Goal: Task Accomplishment & Management: Complete application form

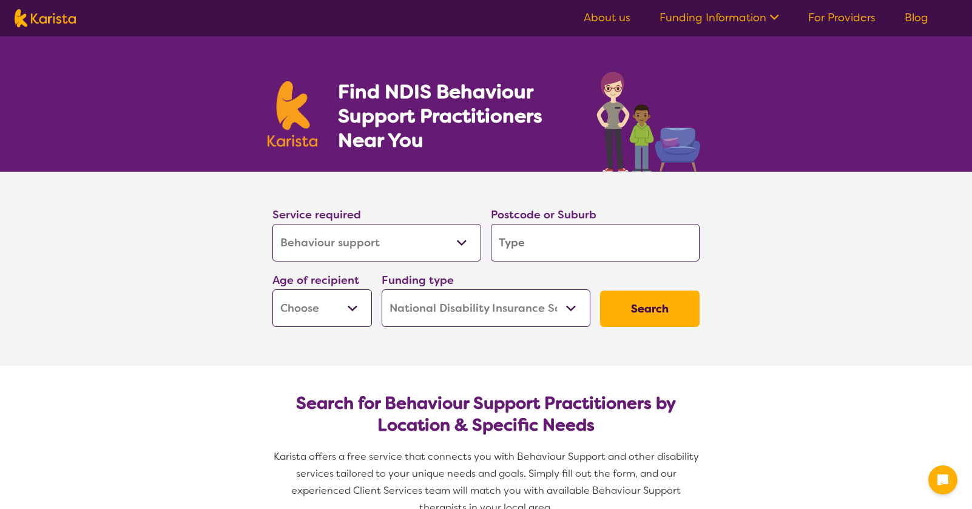
select select "Behaviour support"
select select "NDIS"
select select "Behaviour support"
select select "NDIS"
click at [533, 246] on input "search" at bounding box center [595, 243] width 209 height 38
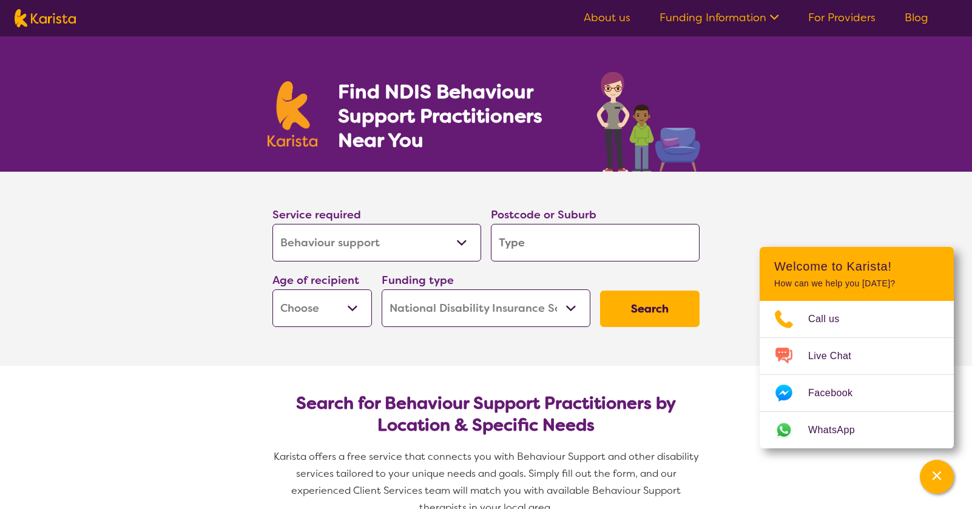
type input "M"
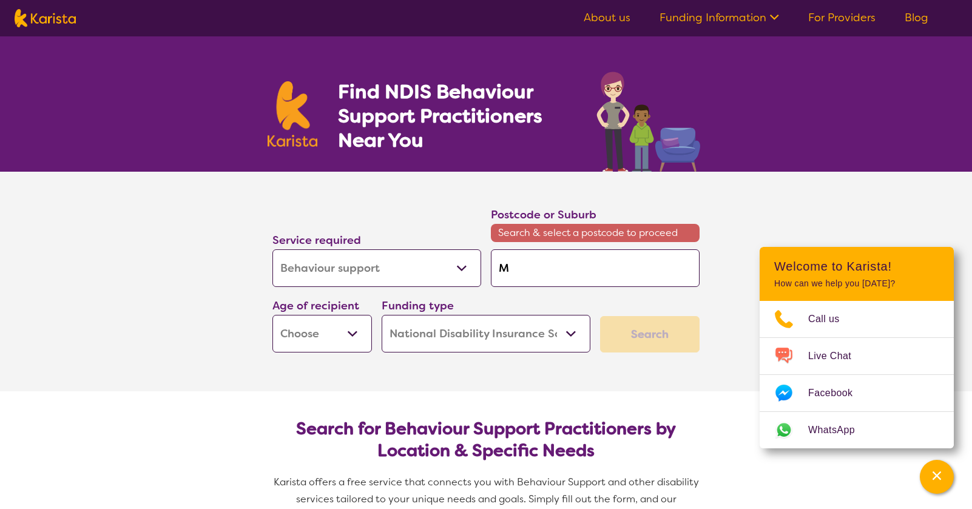
type input "Me"
type input "[PERSON_NAME]"
type input "Melt"
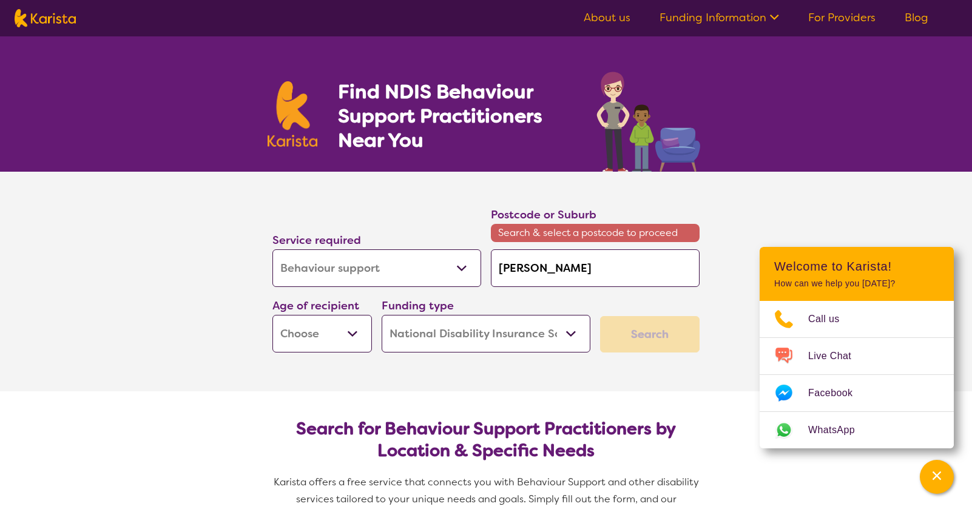
type input "Melt"
type input "Melto"
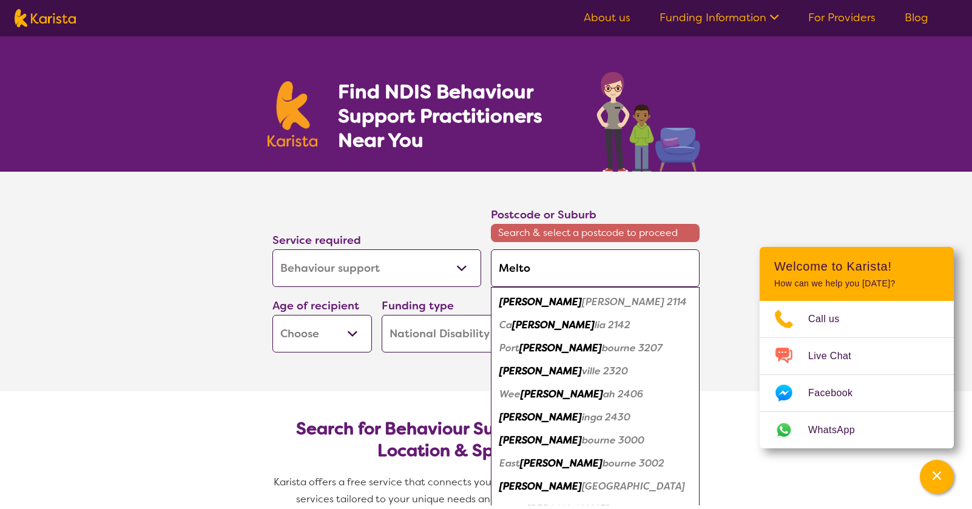
type input "[PERSON_NAME]"
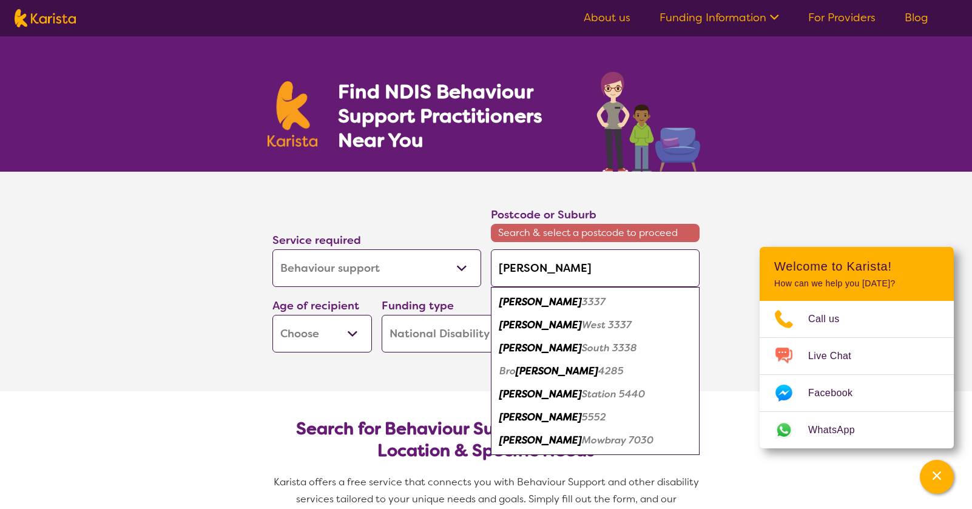
click at [512, 305] on em "[PERSON_NAME]" at bounding box center [540, 302] width 83 height 13
type input "3337"
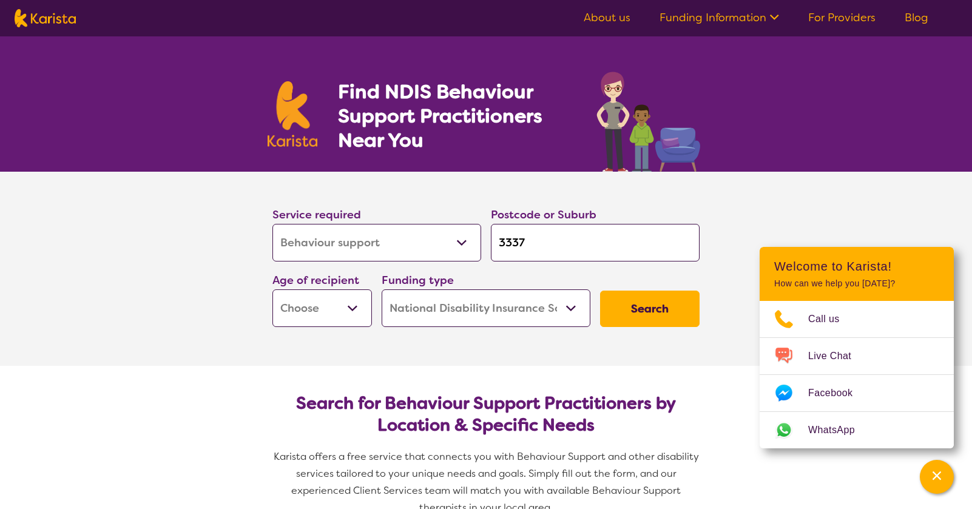
click at [354, 308] on select "Early Childhood - 0 to 9 Child - 10 to 11 Adolescent - 12 to 17 Adult - 18 to 6…" at bounding box center [322, 308] width 100 height 38
select select "AS"
click at [272, 289] on select "Early Childhood - 0 to 9 Child - 10 to 11 Adolescent - 12 to 17 Adult - 18 to 6…" at bounding box center [322, 308] width 100 height 38
select select "AS"
click at [641, 311] on button "Search" at bounding box center [650, 309] width 100 height 36
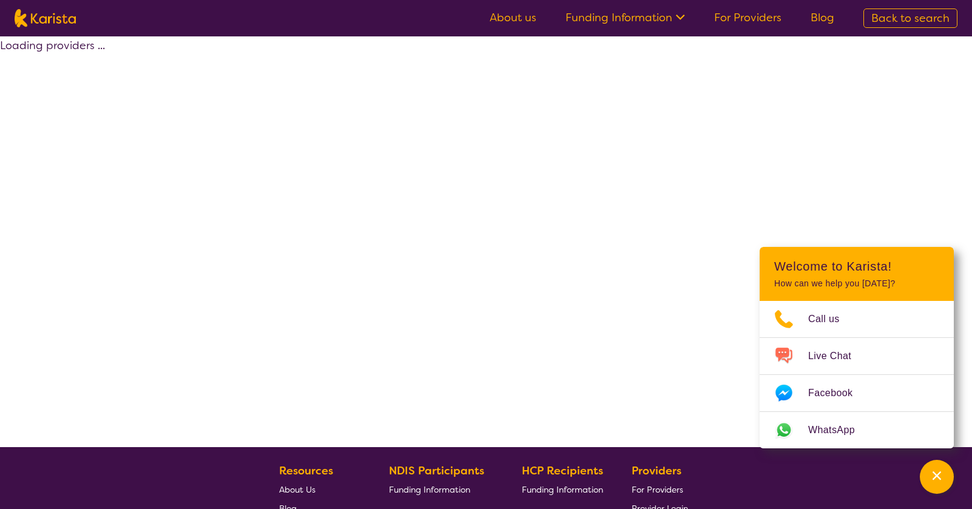
select select "by_score"
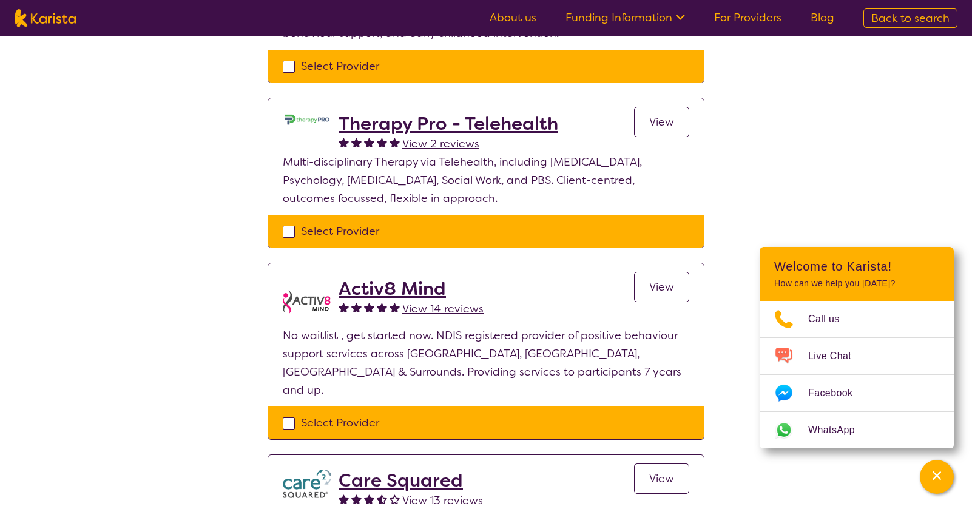
scroll to position [303, 0]
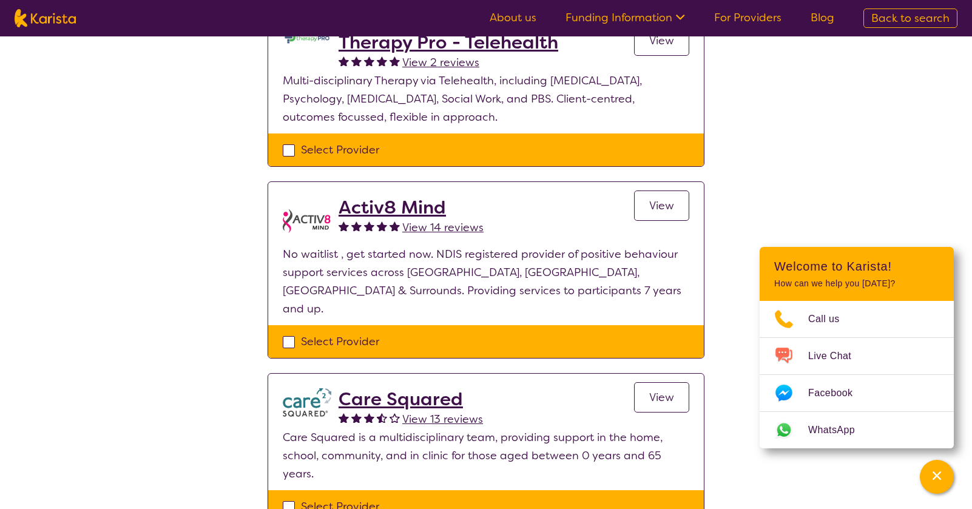
click at [667, 209] on span "View" at bounding box center [661, 205] width 25 height 15
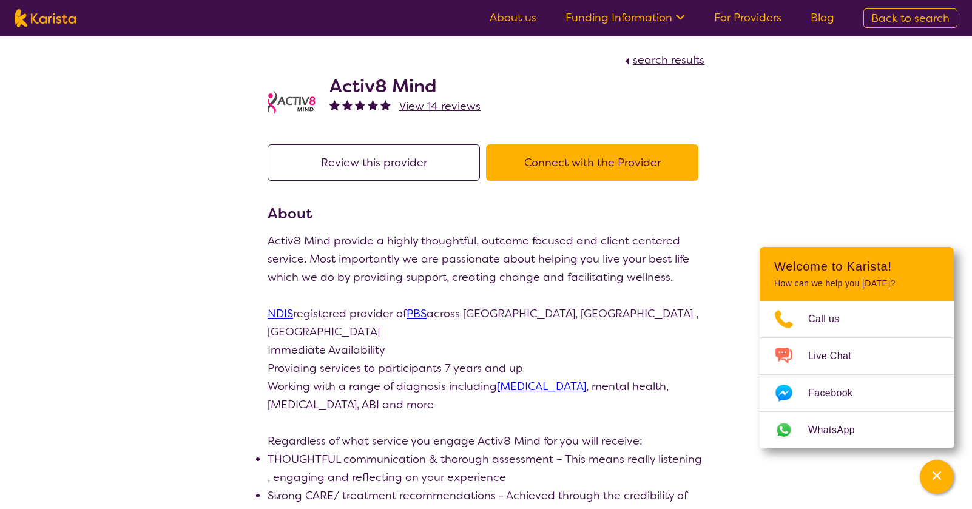
click at [549, 162] on button "Connect with the Provider" at bounding box center [592, 162] width 212 height 36
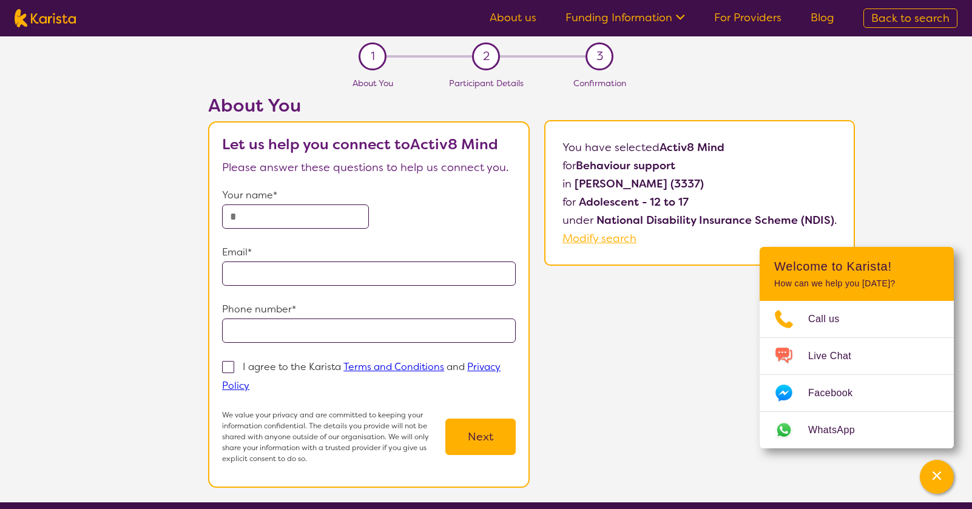
click at [332, 217] on input "text" at bounding box center [295, 217] width 147 height 24
type input "**********"
click at [231, 368] on span at bounding box center [228, 367] width 12 height 12
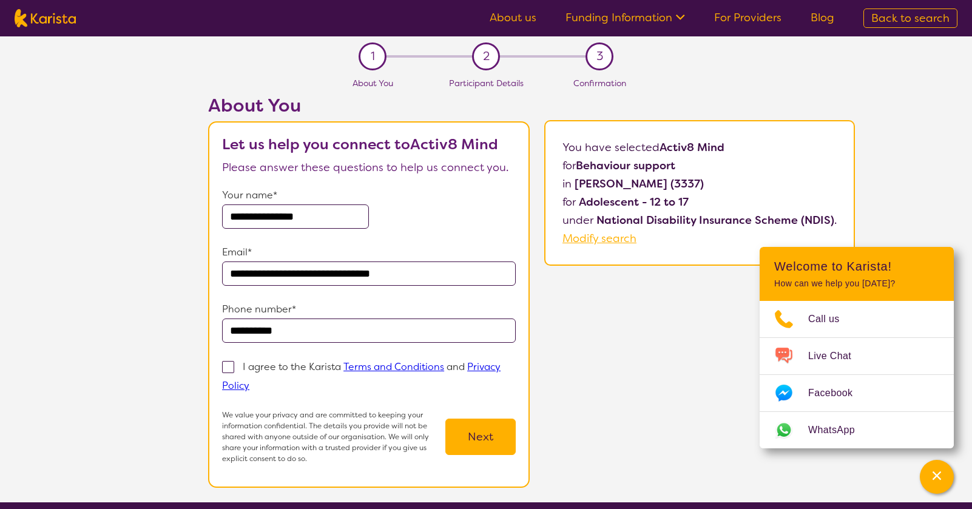
click at [249, 381] on input "I agree to the Karista Terms and Conditions and Privacy Policy" at bounding box center [253, 385] width 8 height 8
checkbox input "true"
click at [465, 444] on button "Next" at bounding box center [480, 437] width 70 height 36
click at [478, 367] on link "Privacy Policy" at bounding box center [361, 376] width 279 height 32
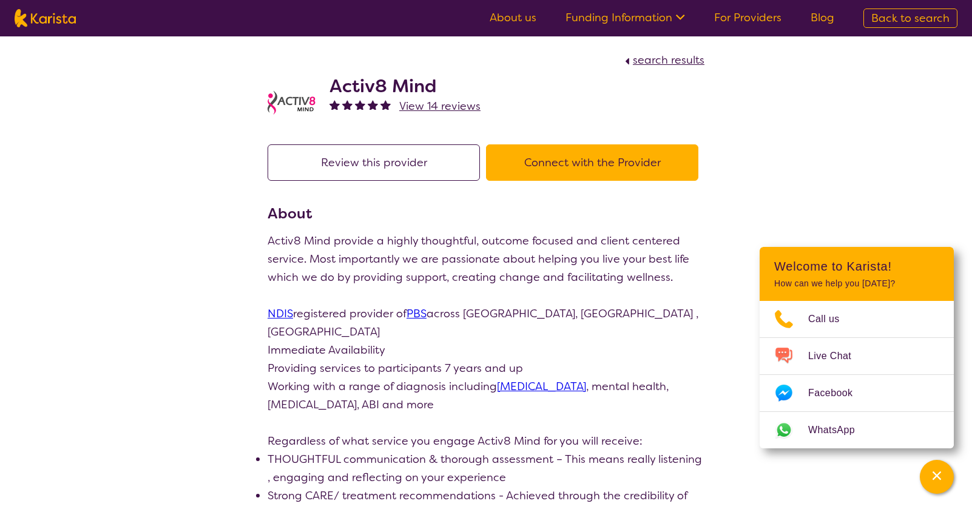
scroll to position [231, 0]
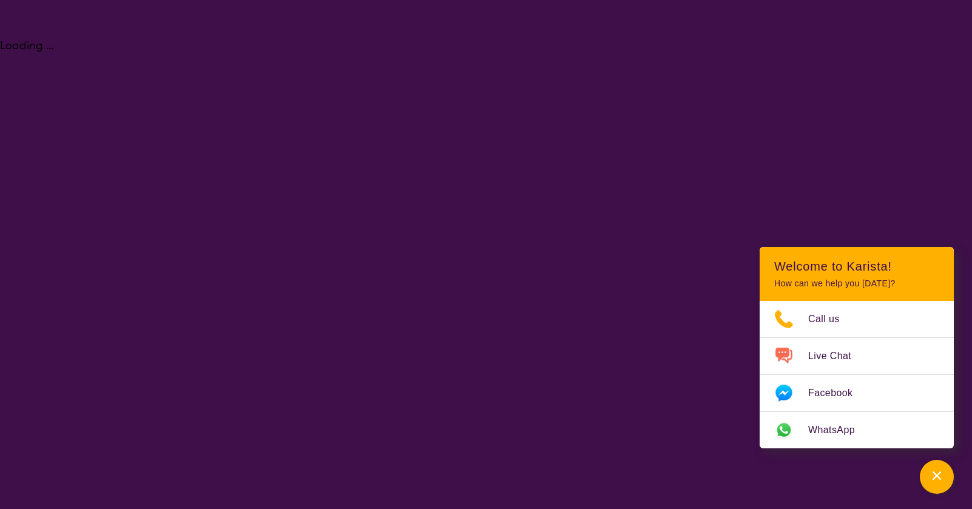
select select "Behaviour support"
select select "AS"
select select "NDIS"
select select "Behaviour support"
select select "AS"
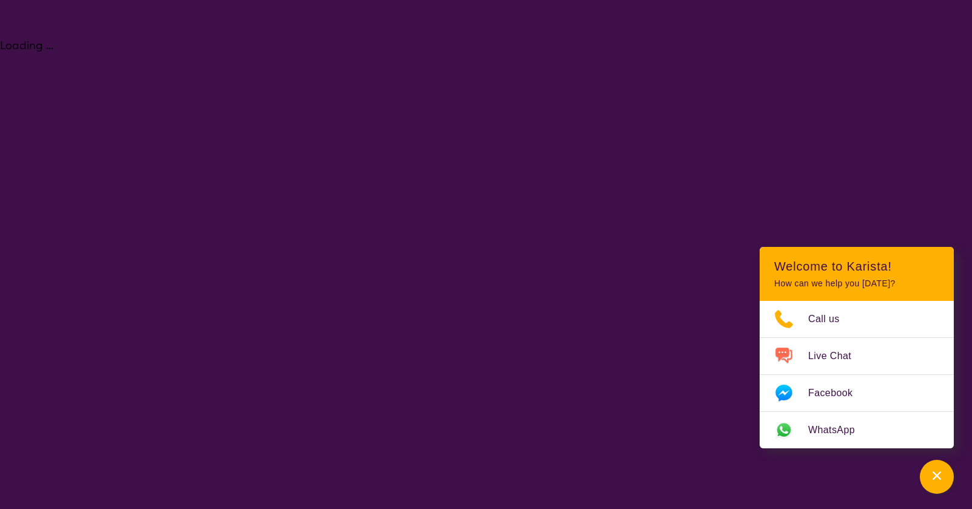
select select "NDIS"
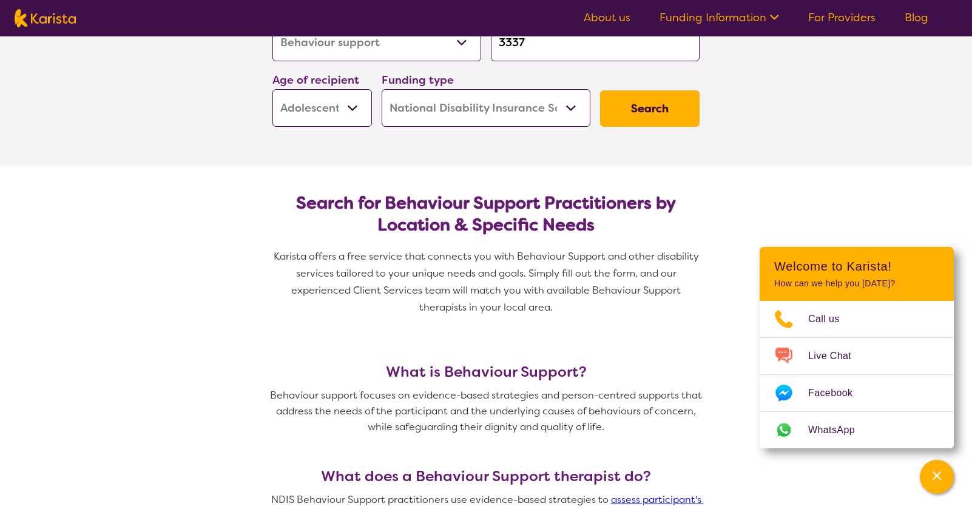
scroll to position [243, 0]
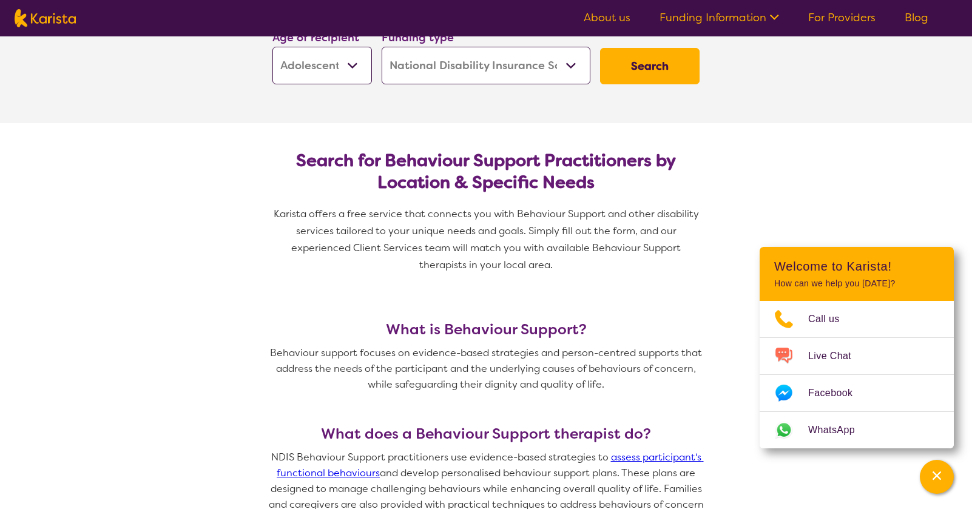
click at [632, 74] on button "Search" at bounding box center [650, 66] width 100 height 36
select select "by_score"
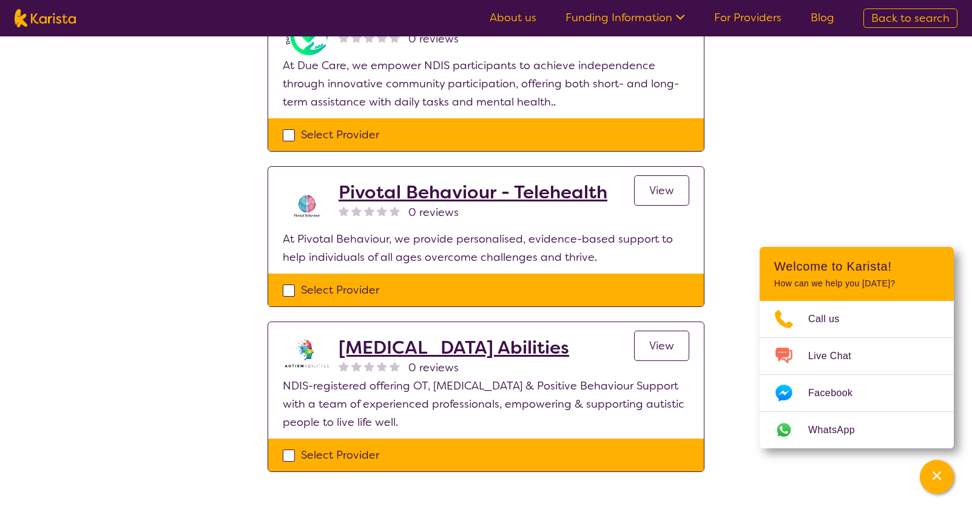
scroll to position [850, 0]
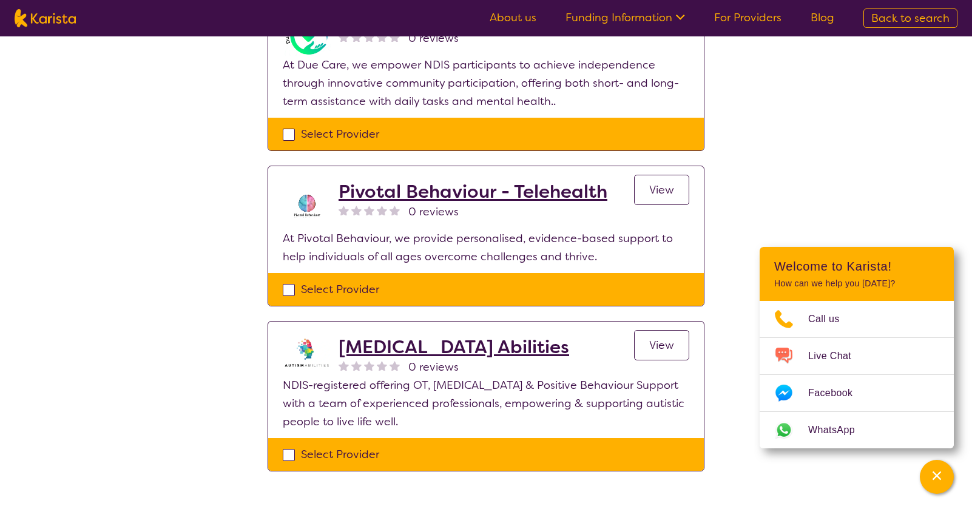
click at [660, 183] on span "View" at bounding box center [661, 190] width 25 height 15
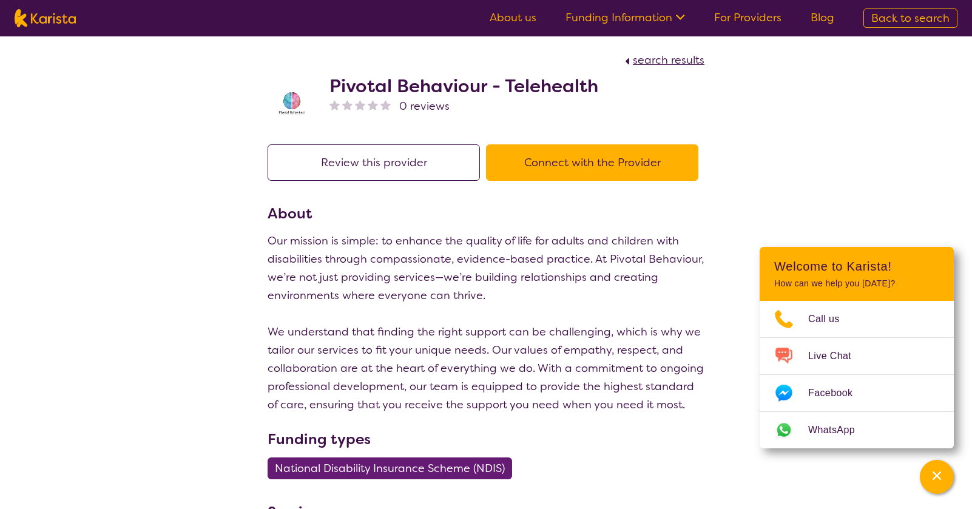
select select "by_score"
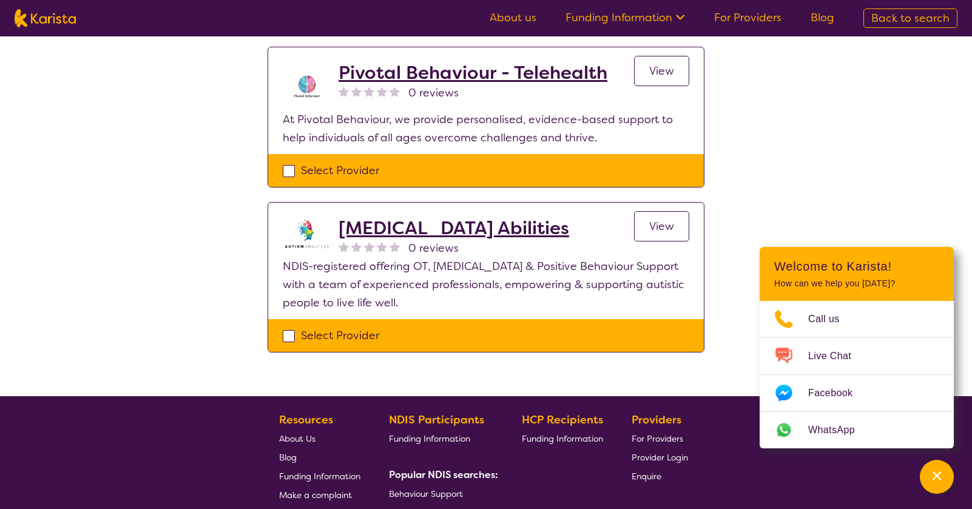
scroll to position [971, 0]
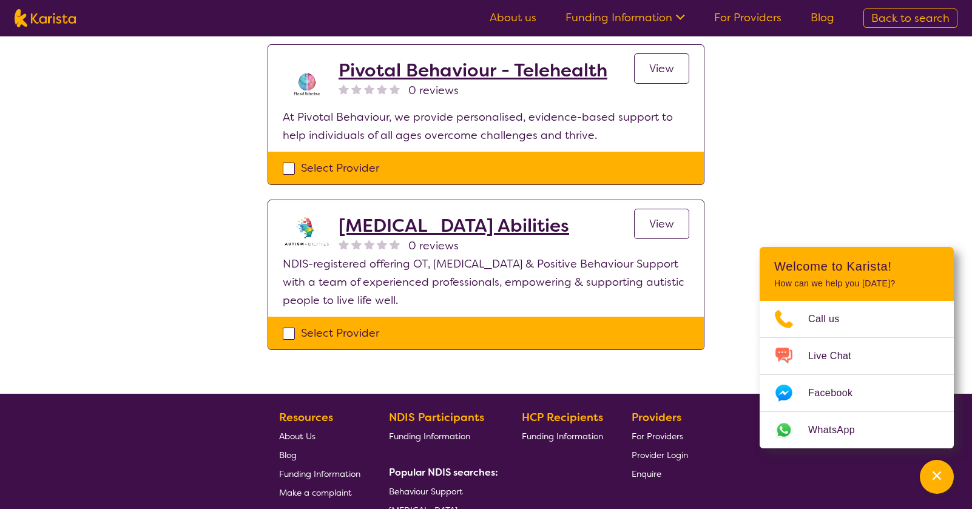
click at [641, 209] on link "View" at bounding box center [661, 224] width 55 height 30
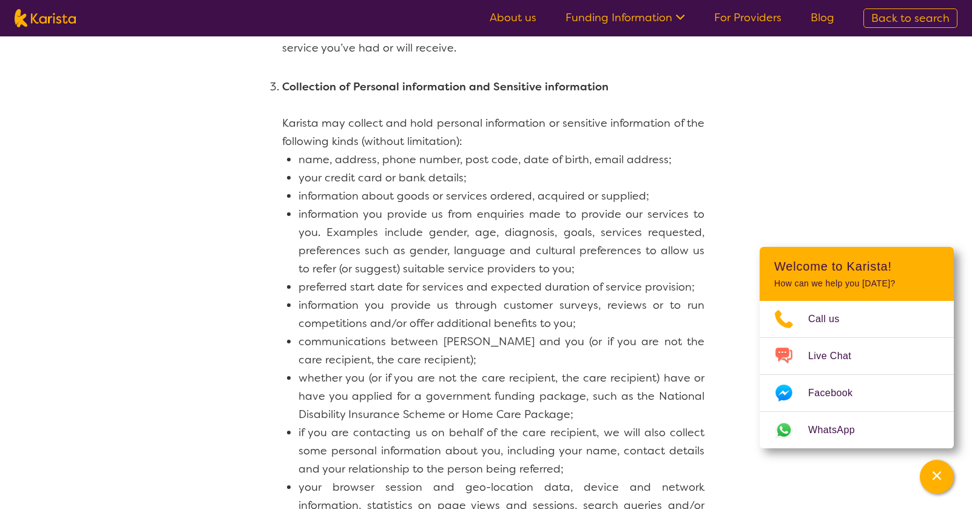
scroll to position [668, 0]
